Goal: Task Accomplishment & Management: Complete application form

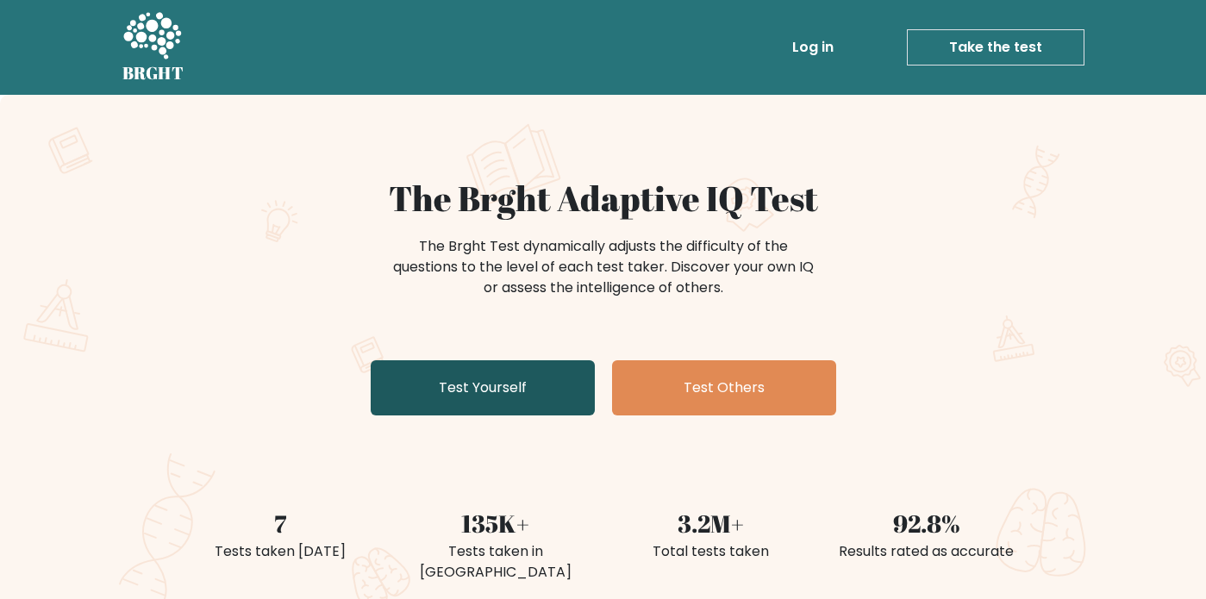
click at [484, 402] on link "Test Yourself" at bounding box center [483, 387] width 224 height 55
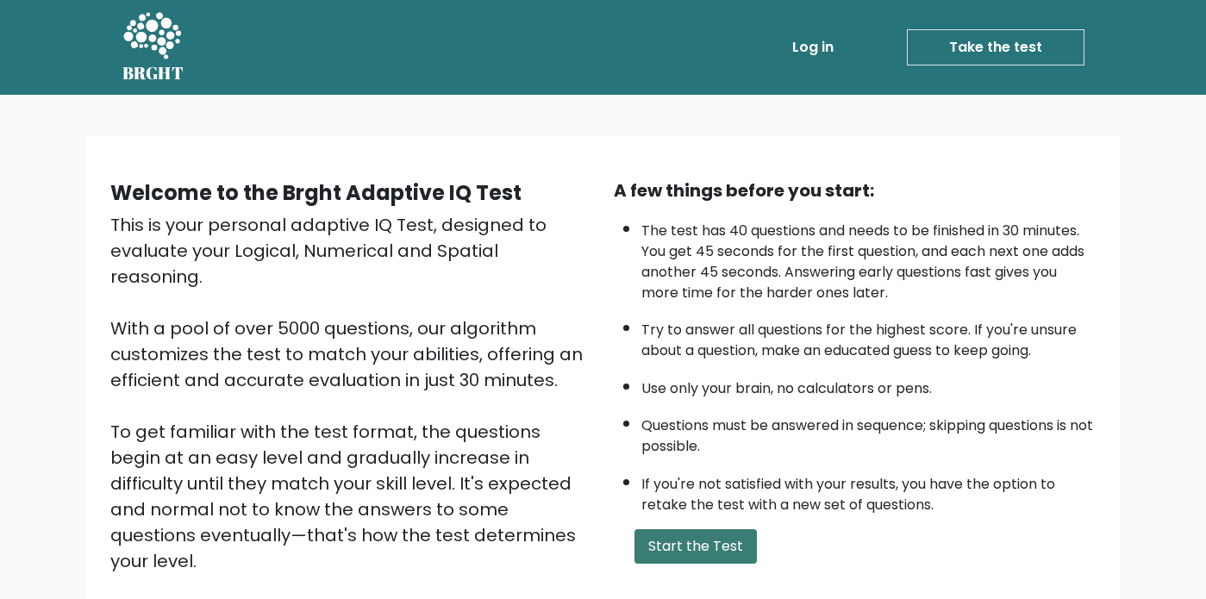
click at [668, 543] on button "Start the Test" at bounding box center [695, 546] width 122 height 34
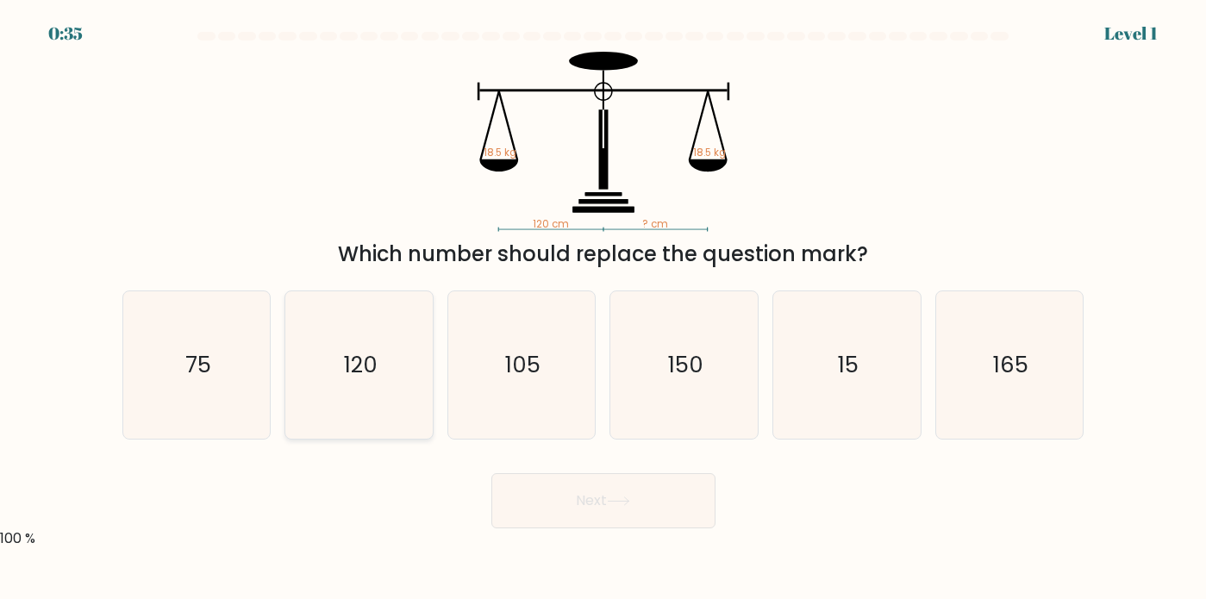
click at [368, 337] on icon "120" at bounding box center [358, 364] width 147 height 147
click at [603, 309] on input "b. 120" at bounding box center [603, 304] width 1 height 9
radio input "true"
click at [580, 514] on button "Next" at bounding box center [603, 500] width 224 height 55
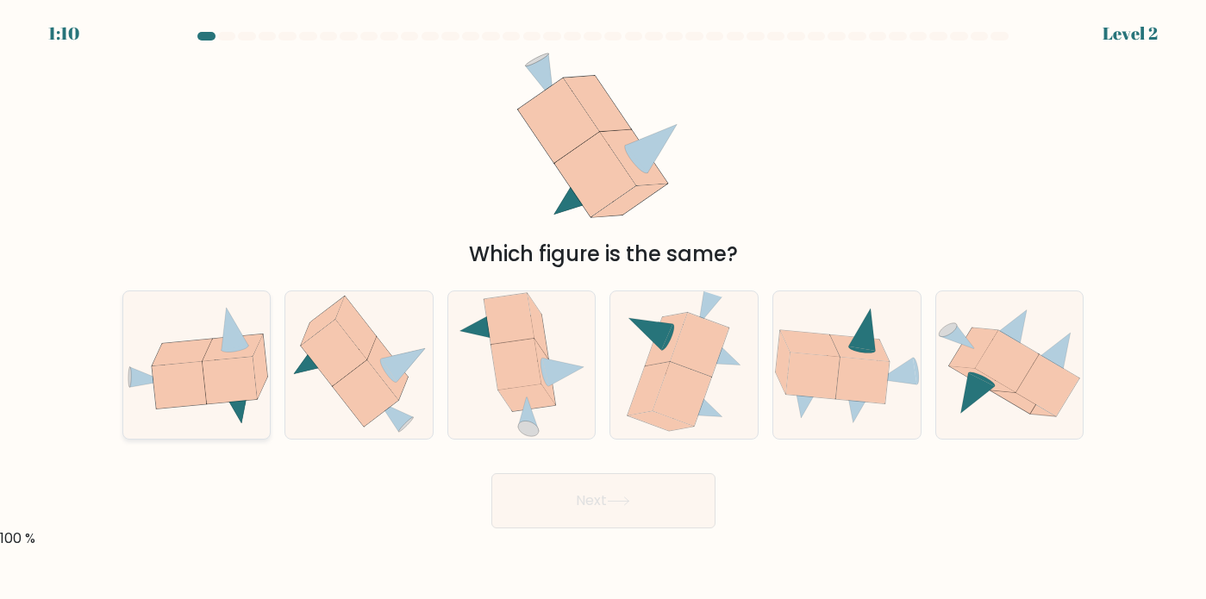
click at [205, 348] on icon at bounding box center [182, 352] width 60 height 27
click at [603, 309] on input "a." at bounding box center [603, 304] width 1 height 9
radio input "true"
click at [667, 512] on button "Next" at bounding box center [603, 500] width 224 height 55
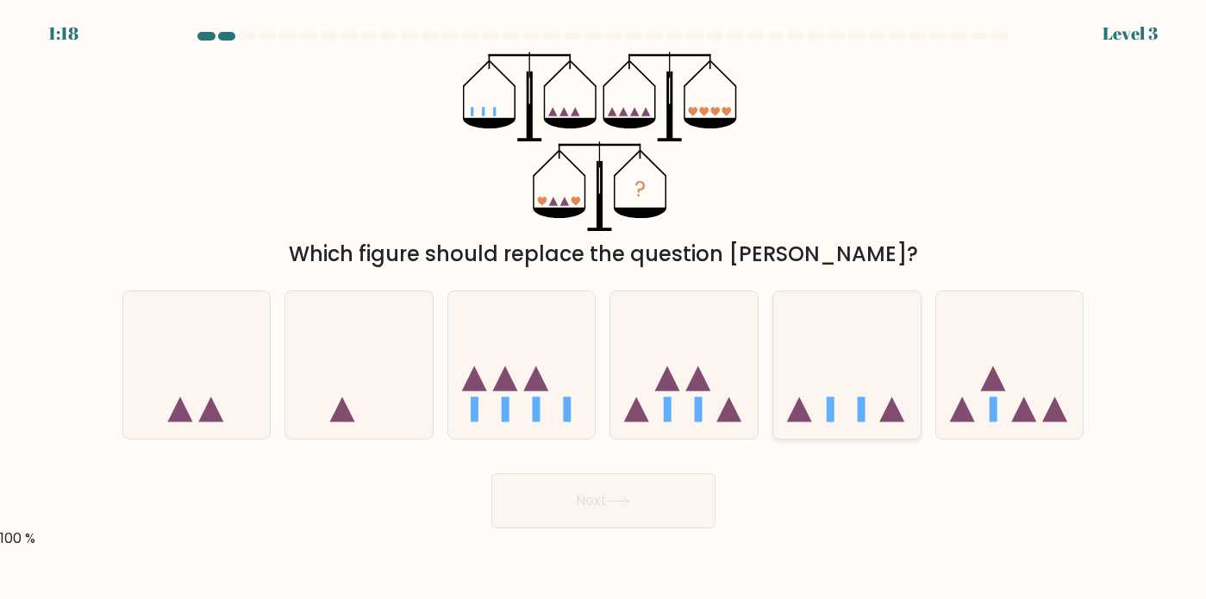
click at [871, 409] on icon at bounding box center [846, 365] width 147 height 122
click at [604, 309] on input "e." at bounding box center [603, 304] width 1 height 9
radio input "true"
click at [594, 496] on button "Next" at bounding box center [603, 500] width 224 height 55
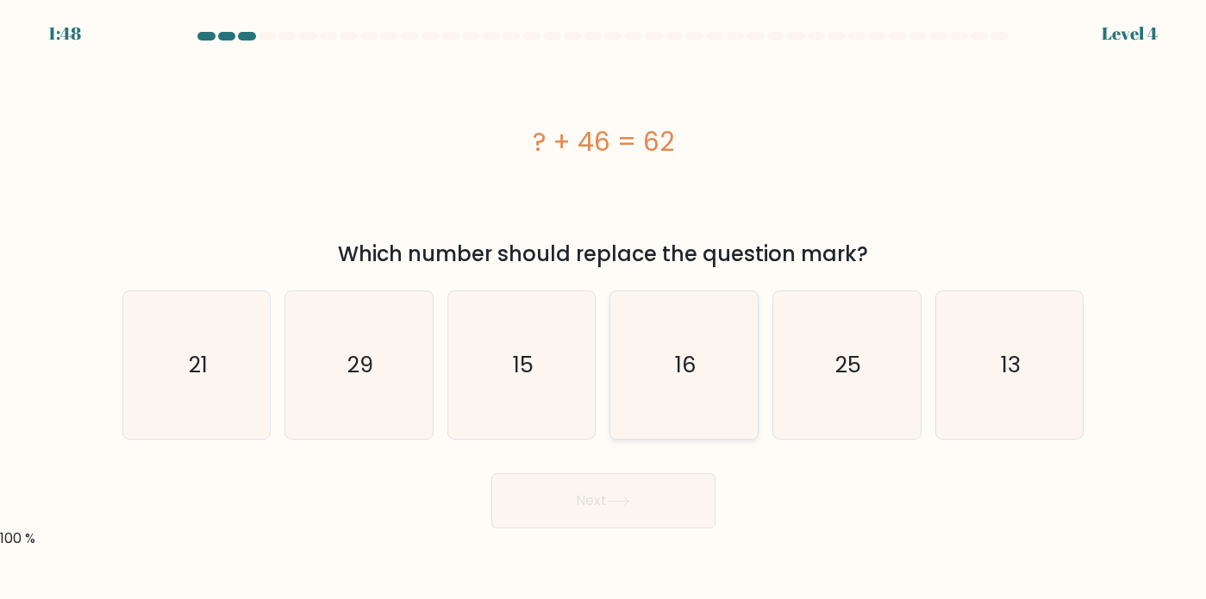
click at [692, 349] on text "16" at bounding box center [686, 364] width 22 height 31
click at [604, 309] on input "d. 16" at bounding box center [603, 304] width 1 height 9
radio input "true"
click at [629, 499] on icon at bounding box center [618, 500] width 23 height 9
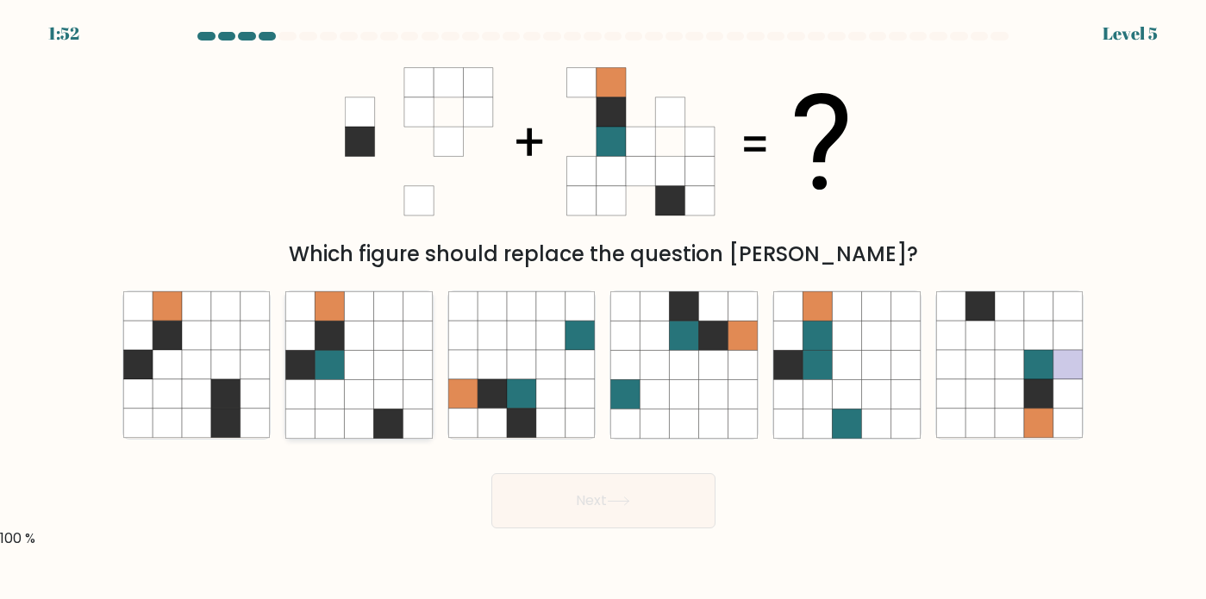
click at [352, 366] on icon at bounding box center [358, 364] width 29 height 29
click at [603, 309] on input "b." at bounding box center [603, 304] width 1 height 9
radio input "true"
click at [615, 504] on icon at bounding box center [618, 500] width 23 height 9
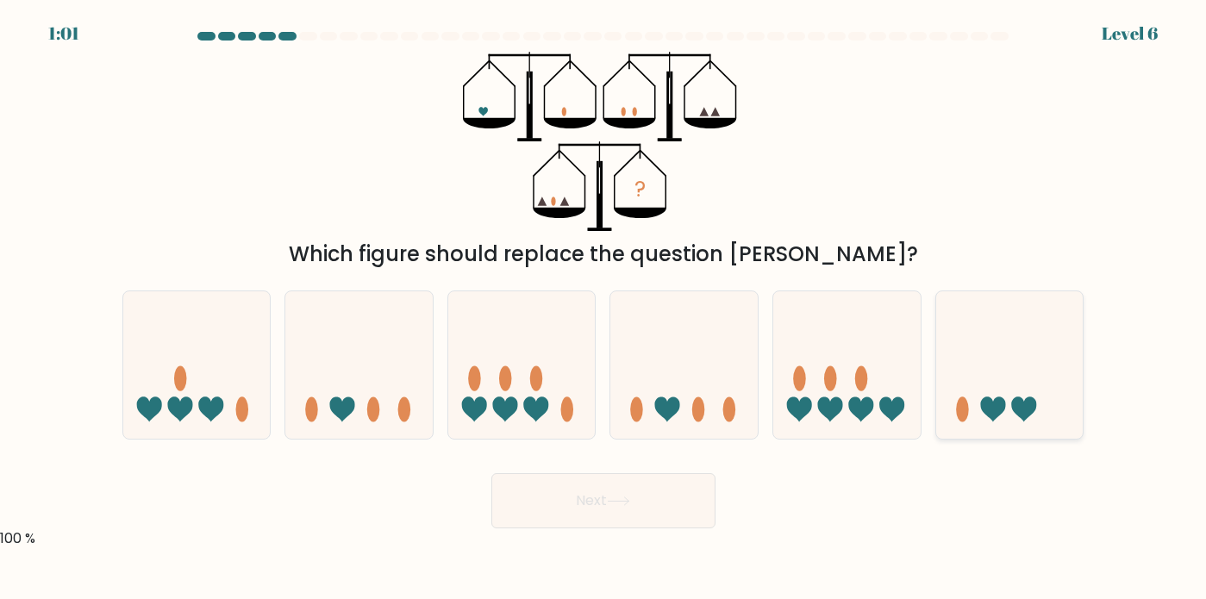
click at [1002, 385] on icon at bounding box center [1009, 365] width 147 height 122
click at [604, 309] on input "f." at bounding box center [603, 304] width 1 height 9
radio input "true"
click at [652, 496] on button "Next" at bounding box center [603, 500] width 224 height 55
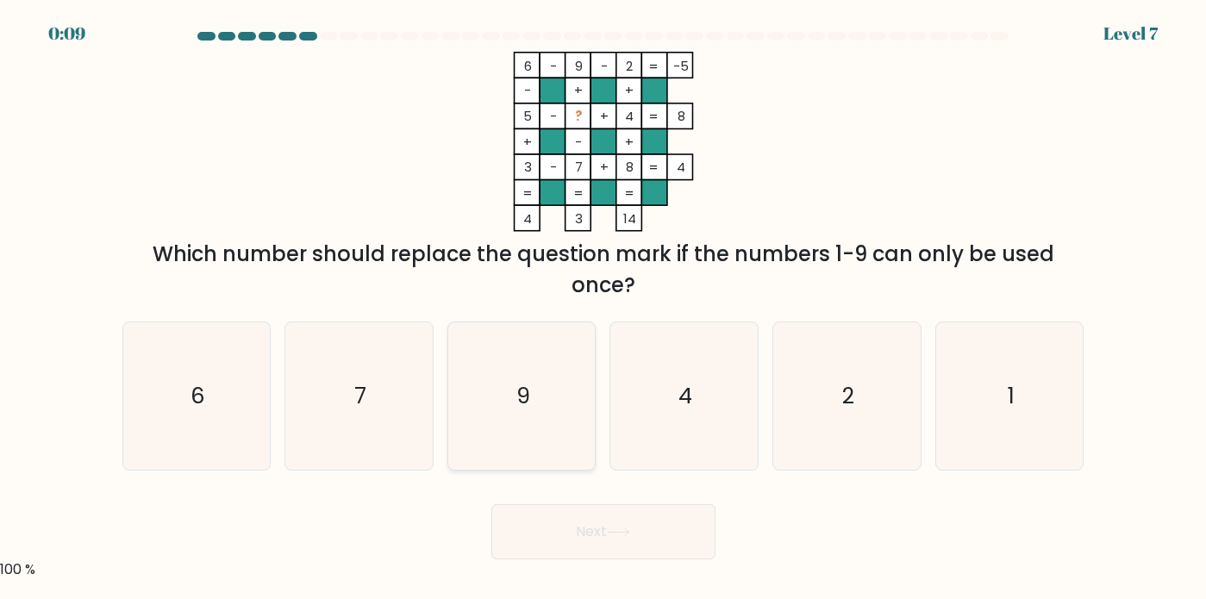
click at [549, 397] on icon "9" at bounding box center [521, 395] width 147 height 147
click at [603, 309] on input "c. 9" at bounding box center [603, 304] width 1 height 9
radio input "true"
click at [580, 527] on button "Next" at bounding box center [603, 531] width 224 height 55
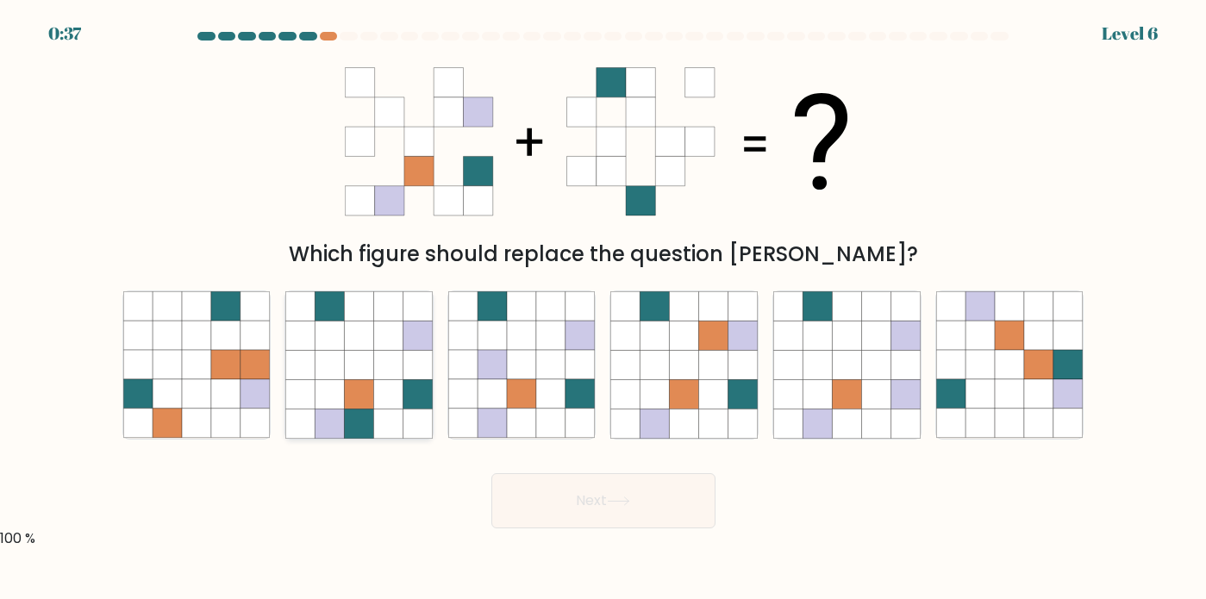
click at [364, 389] on icon at bounding box center [358, 393] width 29 height 29
click at [603, 309] on input "b." at bounding box center [603, 304] width 1 height 9
radio input "true"
click at [615, 502] on icon at bounding box center [618, 500] width 23 height 9
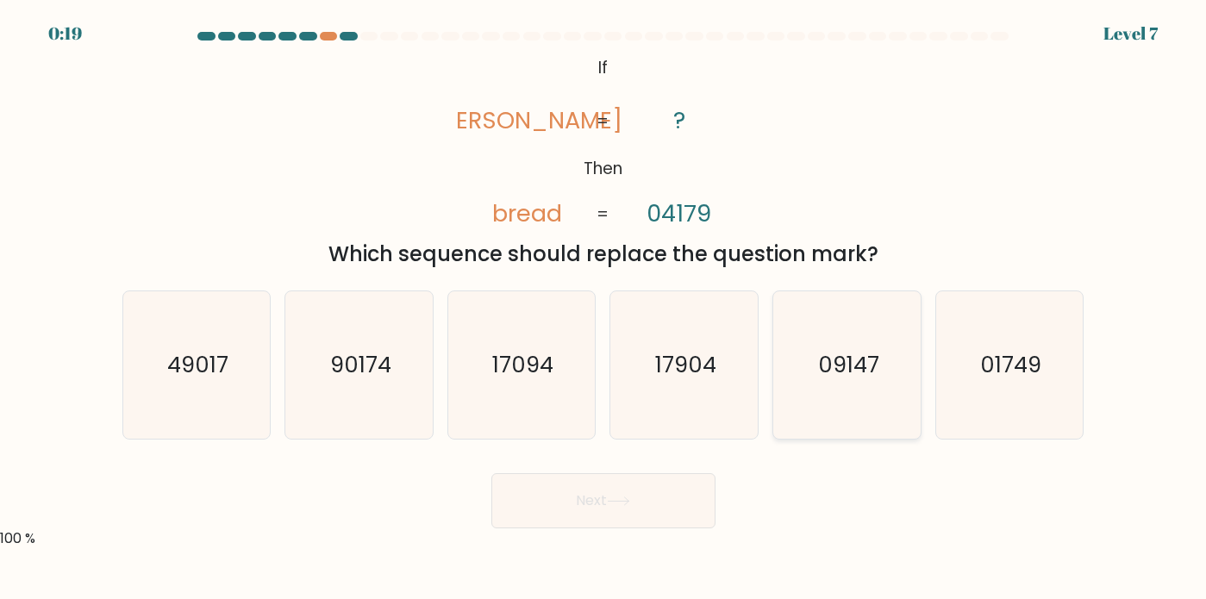
click at [828, 371] on text "09147" at bounding box center [848, 364] width 61 height 31
click at [604, 309] on input "e. 09147" at bounding box center [603, 304] width 1 height 9
radio input "true"
click at [952, 366] on icon "01749" at bounding box center [1009, 364] width 147 height 147
click at [604, 309] on input "f. 01749" at bounding box center [603, 304] width 1 height 9
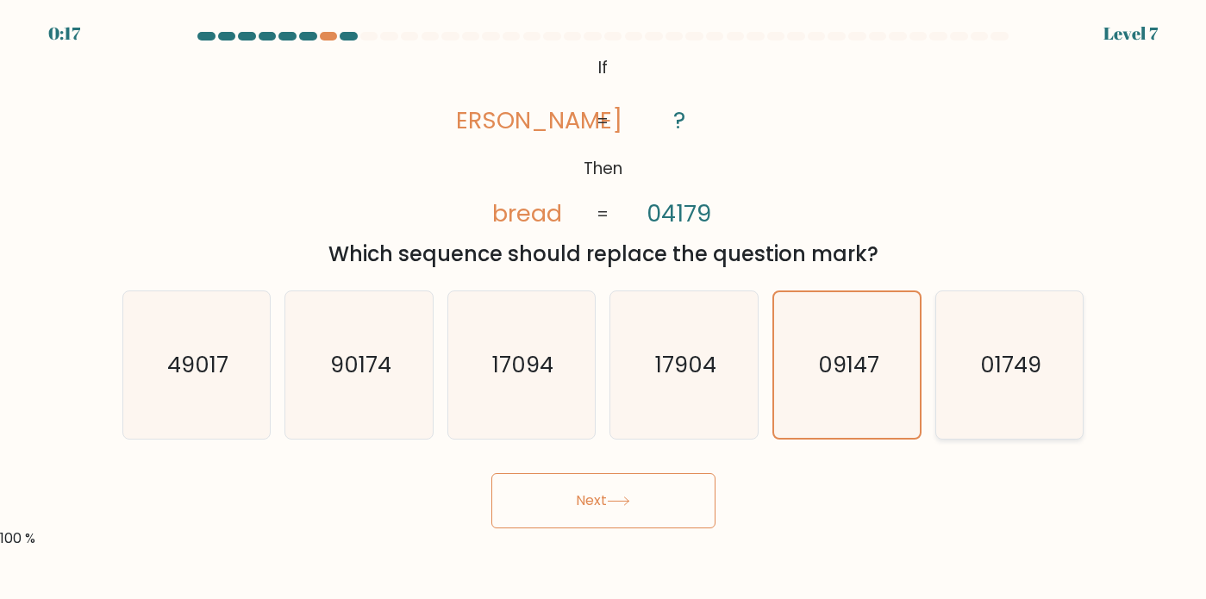
radio input "true"
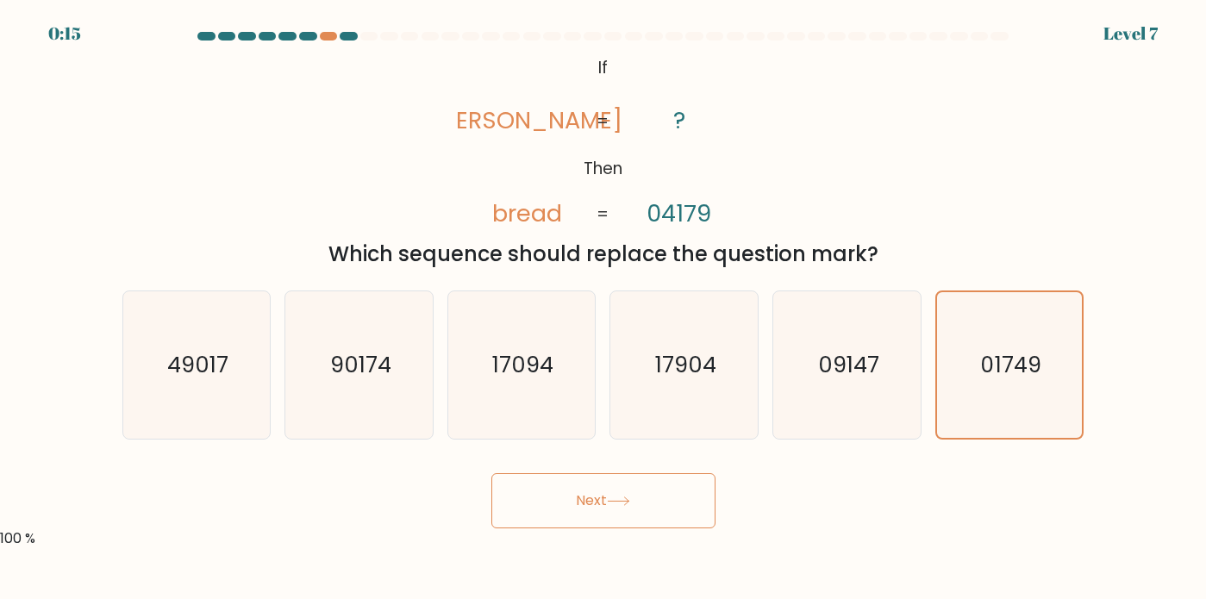
click at [653, 502] on button "Next" at bounding box center [603, 500] width 224 height 55
